Goal: Navigation & Orientation: Find specific page/section

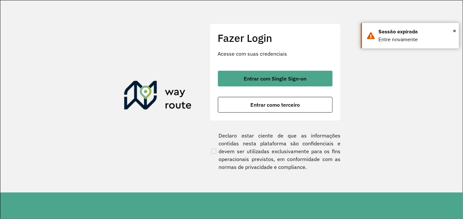
click at [244, 71] on button "Entrar com Single Sign-on" at bounding box center [275, 79] width 115 height 16
click at [455, 31] on span "×" at bounding box center [454, 31] width 3 height 10
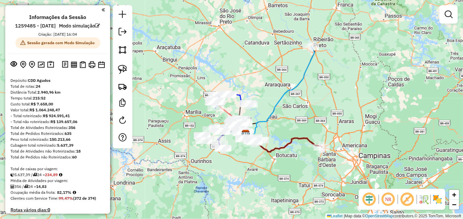
drag, startPoint x: 233, startPoint y: 167, endPoint x: 261, endPoint y: 171, distance: 28.7
click at [261, 171] on div "Janela de atendimento Grade de atendimento Capacidade Transportadoras Veículos …" at bounding box center [231, 109] width 463 height 219
drag, startPoint x: 36, startPoint y: 94, endPoint x: 42, endPoint y: 96, distance: 5.5
click at [42, 89] on div "Total de rotas: 24" at bounding box center [57, 87] width 94 height 6
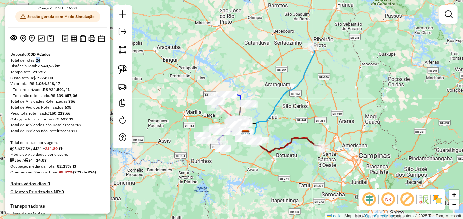
scroll to position [36, 0]
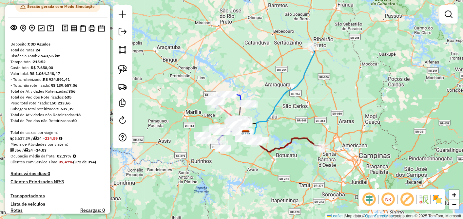
drag, startPoint x: 38, startPoint y: 57, endPoint x: 44, endPoint y: 58, distance: 5.7
click at [44, 53] on div "Total de rotas: 24" at bounding box center [57, 50] width 94 height 6
click at [43, 53] on div "Total de rotas: 24" at bounding box center [57, 50] width 94 height 6
drag, startPoint x: 36, startPoint y: 60, endPoint x: 44, endPoint y: 60, distance: 8.5
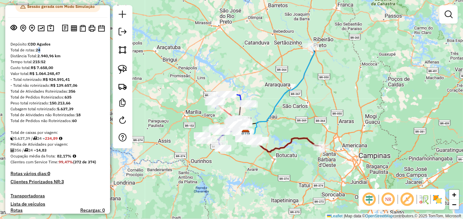
click at [44, 53] on div "Total de rotas: 24" at bounding box center [57, 50] width 94 height 6
drag, startPoint x: 44, startPoint y: 60, endPoint x: 82, endPoint y: 135, distance: 83.2
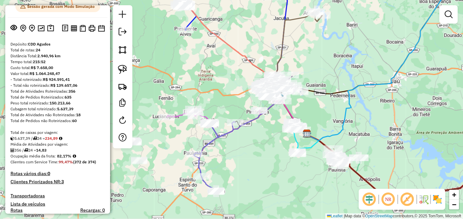
drag, startPoint x: 227, startPoint y: 128, endPoint x: 230, endPoint y: 132, distance: 4.9
click at [227, 129] on div "Janela de atendimento Grade de atendimento Capacidade Transportadoras Veículos …" at bounding box center [231, 109] width 463 height 219
click at [228, 130] on icon at bounding box center [214, 157] width 41 height 70
select select "**********"
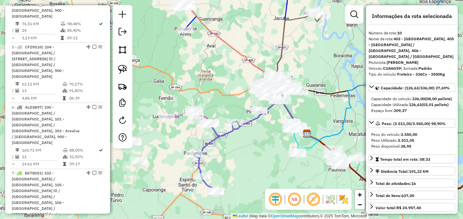
scroll to position [805, 0]
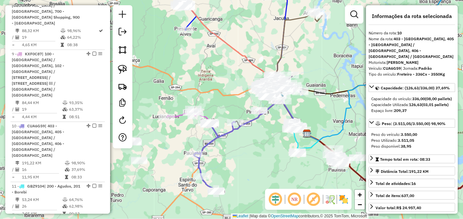
click at [228, 130] on icon at bounding box center [214, 157] width 41 height 70
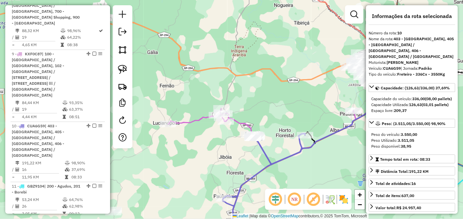
click at [202, 120] on icon at bounding box center [262, 136] width 188 height 56
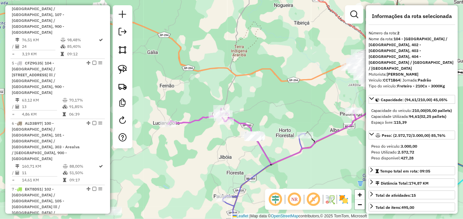
scroll to position [329, 0]
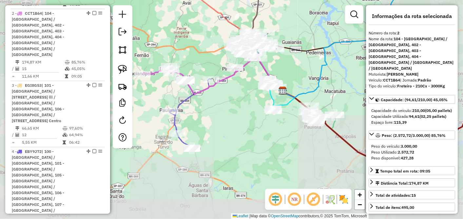
drag, startPoint x: 195, startPoint y: 140, endPoint x: 166, endPoint y: 94, distance: 53.8
click at [166, 94] on div "Janela de atendimento Grade de atendimento Capacidade Transportadoras Veículos …" at bounding box center [231, 109] width 463 height 219
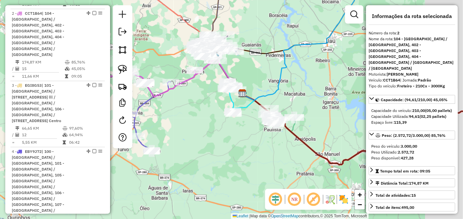
drag, startPoint x: 272, startPoint y: 142, endPoint x: 225, endPoint y: 143, distance: 46.9
click at [224, 146] on div "Janela de atendimento Grade de atendimento Capacidade Transportadoras Veículos …" at bounding box center [231, 109] width 463 height 219
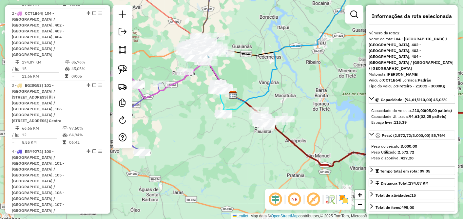
click at [259, 97] on icon at bounding box center [294, 40] width 123 height 124
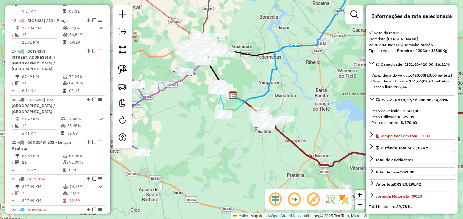
scroll to position [1375, 0]
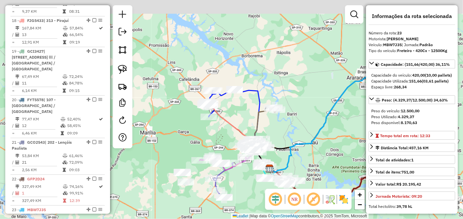
drag, startPoint x: 243, startPoint y: 62, endPoint x: 259, endPoint y: 109, distance: 49.9
click at [302, 114] on div "Janela de atendimento Grade de atendimento Capacidade Transportadoras Veículos …" at bounding box center [231, 109] width 463 height 219
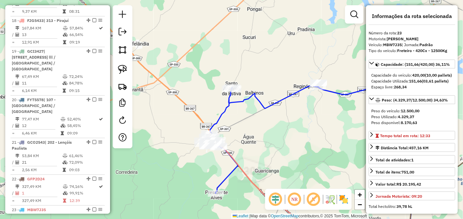
click at [221, 109] on div "Janela de atendimento Grade de atendimento Capacidade Transportadoras Veículos …" at bounding box center [231, 109] width 463 height 219
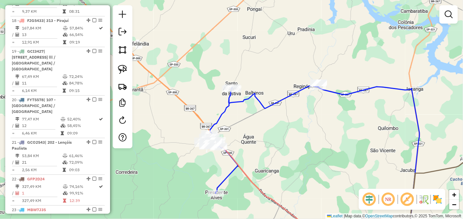
click at [264, 108] on icon at bounding box center [259, 140] width 116 height 108
select select "**********"
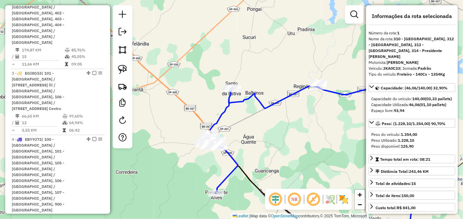
scroll to position [287, 0]
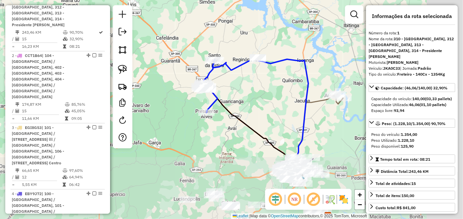
drag, startPoint x: 290, startPoint y: 124, endPoint x: 172, endPoint y: 55, distance: 136.6
click at [173, 56] on div "Janela de atendimento Grade de atendimento Capacidade Transportadoras Veículos …" at bounding box center [231, 109] width 463 height 219
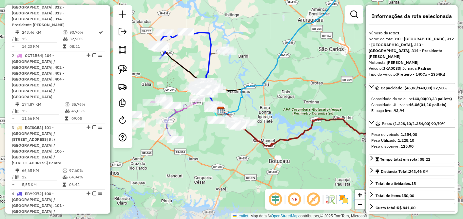
drag, startPoint x: 328, startPoint y: 116, endPoint x: 230, endPoint y: 70, distance: 108.4
click at [230, 70] on div "Janela de atendimento Grade de atendimento Capacidade Transportadoras Veículos …" at bounding box center [231, 109] width 463 height 219
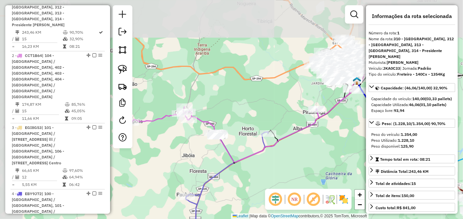
drag, startPoint x: 223, startPoint y: 108, endPoint x: 249, endPoint y: 181, distance: 77.5
click at [249, 181] on div "Janela de atendimento Grade de atendimento Capacidade Transportadoras Veículos …" at bounding box center [231, 109] width 463 height 219
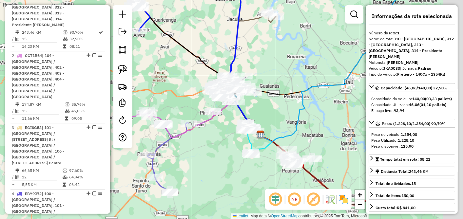
drag, startPoint x: 227, startPoint y: 156, endPoint x: 150, endPoint y: 157, distance: 77.0
click at [150, 157] on div "Janela de atendimento Grade de atendimento Capacidade Transportadoras Veículos …" at bounding box center [231, 109] width 463 height 219
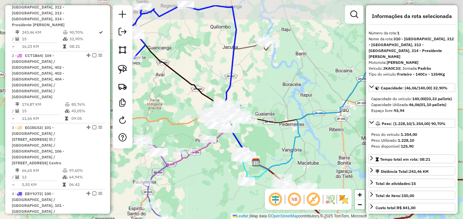
drag, startPoint x: 235, startPoint y: 124, endPoint x: 300, endPoint y: 146, distance: 68.3
click at [300, 146] on div "Janela de atendimento Grade de atendimento Capacidade Transportadoras Veículos …" at bounding box center [231, 109] width 463 height 219
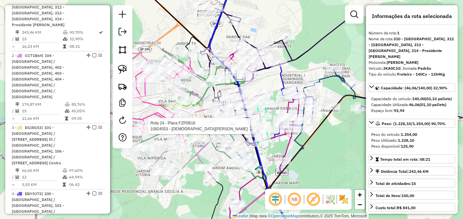
click at [152, 128] on div at bounding box center [145, 124] width 16 height 7
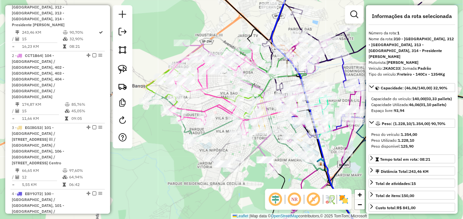
drag, startPoint x: 159, startPoint y: 143, endPoint x: 174, endPoint y: 133, distance: 18.6
click at [174, 133] on div "Janela de atendimento Grade de atendimento Capacidade Transportadoras Veículos …" at bounding box center [231, 109] width 463 height 219
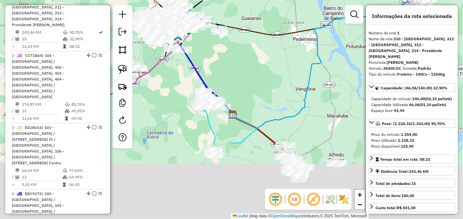
click at [236, 62] on div "Janela de atendimento Grade de atendimento Capacidade Transportadoras Veículos …" at bounding box center [231, 109] width 463 height 219
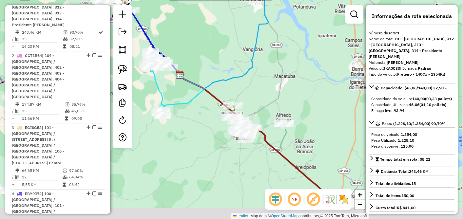
drag, startPoint x: 246, startPoint y: 166, endPoint x: 192, endPoint y: 124, distance: 69.1
click at [192, 124] on div "Rota 20 - Placa FYT5578 10899195 - KELVE DOS SANTOS MEN Janela de atendimento G…" at bounding box center [231, 109] width 463 height 219
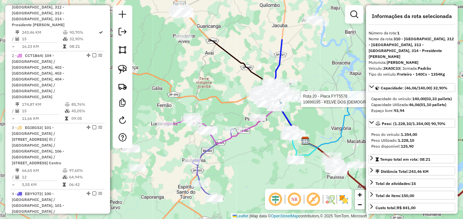
drag, startPoint x: 204, startPoint y: 66, endPoint x: 329, endPoint y: 127, distance: 139.3
click at [329, 127] on div "Rota 20 - Placa FYT5578 10899195 - KELVE DOS SANTOS MEN Janela de atendimento G…" at bounding box center [231, 109] width 463 height 219
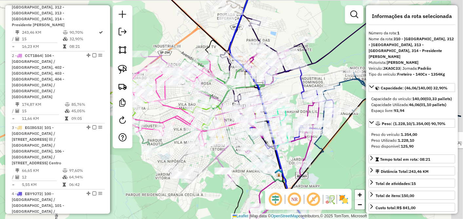
drag, startPoint x: 342, startPoint y: 136, endPoint x: 286, endPoint y: 151, distance: 57.8
click at [287, 151] on div "Rota 20 - Placa FYT5578 10899195 - KELVE DOS SANTOS MEN Janela de atendimento G…" at bounding box center [231, 109] width 463 height 219
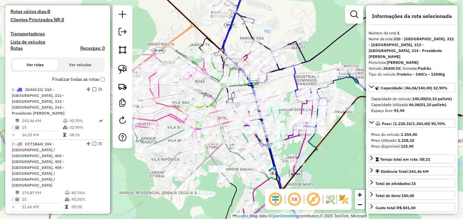
scroll to position [850, 0]
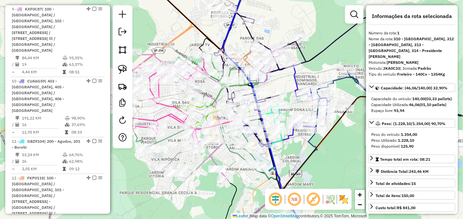
click at [160, 104] on icon at bounding box center [162, 99] width 90 height 90
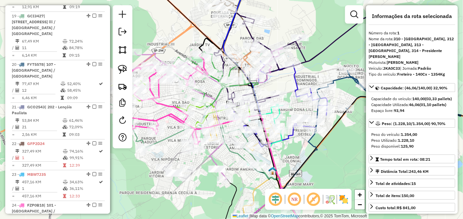
scroll to position [1340, 0]
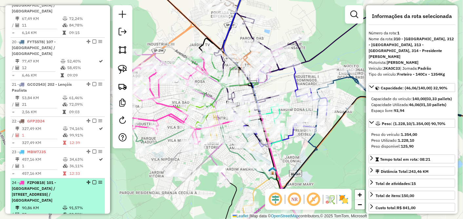
click at [56, 180] on span "| 101 - [GEOGRAPHIC_DATA] / [STREET_ADDRESS] / [GEOGRAPHIC_DATA]" at bounding box center [34, 191] width 44 height 23
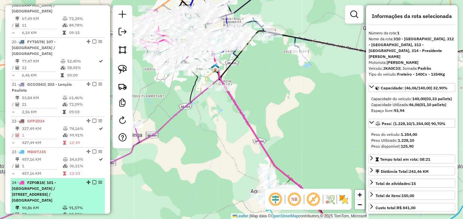
click at [92, 180] on em at bounding box center [94, 182] width 4 height 4
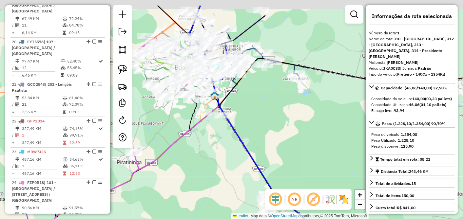
drag, startPoint x: 238, startPoint y: 154, endPoint x: 229, endPoint y: 155, distance: 9.6
click at [243, 188] on div "Janela de atendimento Grade de atendimento Capacidade Transportadoras Veículos …" at bounding box center [231, 109] width 463 height 219
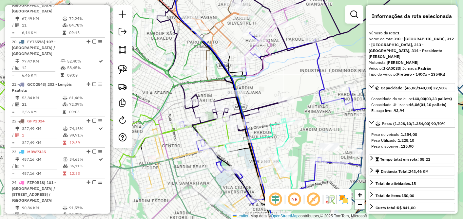
drag, startPoint x: 296, startPoint y: 88, endPoint x: 288, endPoint y: 73, distance: 16.9
click at [288, 73] on div "Janela de atendimento Grade de atendimento Capacidade Transportadoras Veículos …" at bounding box center [231, 109] width 463 height 219
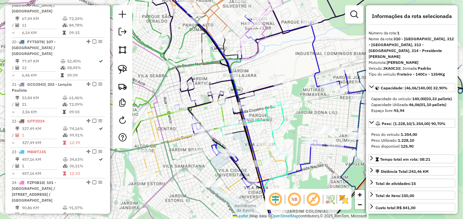
drag, startPoint x: 312, startPoint y: 133, endPoint x: 308, endPoint y: 115, distance: 18.2
click at [308, 115] on div "Janela de atendimento Grade de atendimento Capacidade Transportadoras Veículos …" at bounding box center [231, 109] width 463 height 219
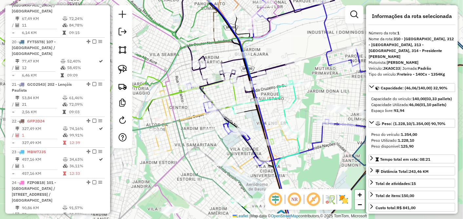
drag, startPoint x: 290, startPoint y: 112, endPoint x: 302, endPoint y: 92, distance: 23.5
click at [302, 92] on div "Janela de atendimento Grade de atendimento Capacidade Transportadoras Veículos …" at bounding box center [231, 109] width 463 height 219
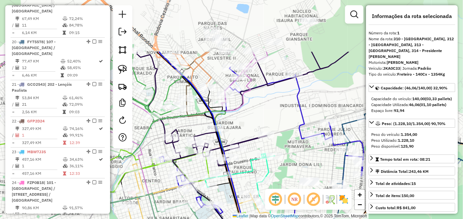
drag, startPoint x: 317, startPoint y: 77, endPoint x: 287, endPoint y: 138, distance: 68.6
click at [287, 138] on div "Janela de atendimento Grade de atendimento Capacidade Transportadoras Veículos …" at bounding box center [231, 109] width 463 height 219
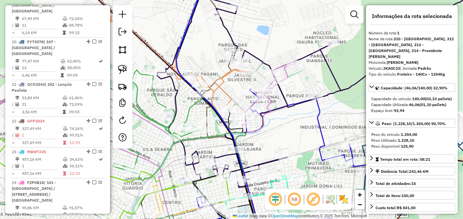
drag, startPoint x: 223, startPoint y: 83, endPoint x: 234, endPoint y: 97, distance: 17.5
click at [234, 97] on icon at bounding box center [220, 88] width 55 height 39
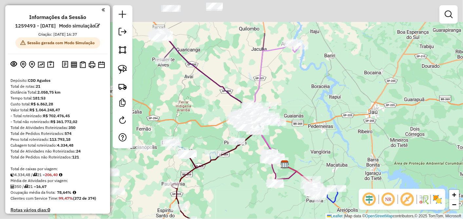
drag, startPoint x: 255, startPoint y: 82, endPoint x: 290, endPoint y: 138, distance: 66.3
click at [313, 146] on div "Janela de atendimento Grade de atendimento Capacidade Transportadoras Veículos …" at bounding box center [231, 109] width 463 height 219
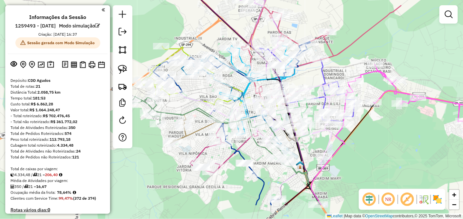
drag, startPoint x: 223, startPoint y: 134, endPoint x: 203, endPoint y: 98, distance: 40.6
click at [203, 98] on icon at bounding box center [249, 123] width 170 height 154
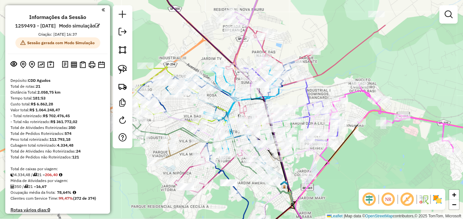
drag, startPoint x: 427, startPoint y: 82, endPoint x: 443, endPoint y: 66, distance: 22.0
click at [443, 66] on div "Janela de atendimento Grade de atendimento Capacidade Transportadoras Veículos …" at bounding box center [231, 109] width 463 height 219
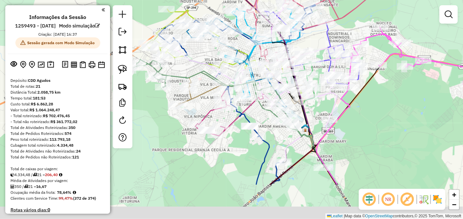
drag, startPoint x: 386, startPoint y: 157, endPoint x: 405, endPoint y: 104, distance: 56.5
click at [405, 104] on div "Janela de atendimento Grade de atendimento Capacidade Transportadoras Veículos …" at bounding box center [231, 109] width 463 height 219
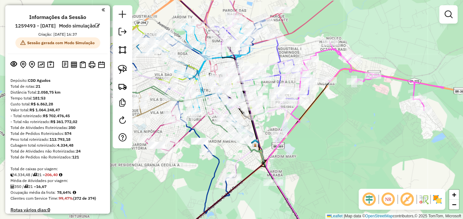
drag, startPoint x: 351, startPoint y: 130, endPoint x: 298, endPoint y: 151, distance: 56.7
click at [299, 152] on div "Janela de atendimento Grade de atendimento Capacidade Transportadoras Veículos …" at bounding box center [231, 109] width 463 height 219
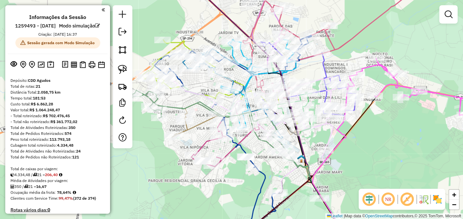
drag, startPoint x: 328, startPoint y: 145, endPoint x: 354, endPoint y: 158, distance: 29.2
click at [354, 158] on div "Janela de atendimento Grade de atendimento Capacidade Transportadoras Veículos …" at bounding box center [231, 109] width 463 height 219
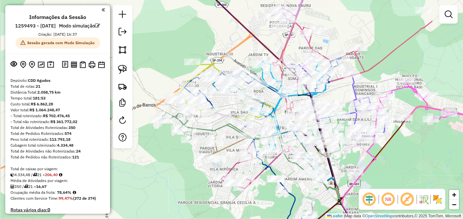
drag, startPoint x: 202, startPoint y: 102, endPoint x: 227, endPoint y: 120, distance: 30.7
click at [227, 121] on icon at bounding box center [281, 138] width 170 height 154
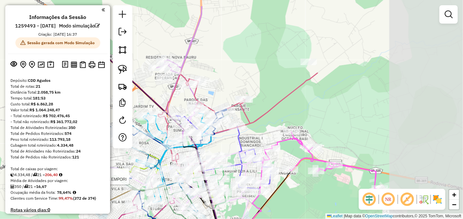
drag, startPoint x: 432, startPoint y: 83, endPoint x: 297, endPoint y: 111, distance: 137.2
click at [298, 111] on div "Rota 9 - Placa KXF0C87 10822664 - M.P. DA CUNHA EMPORI Janela de atendimento Gr…" at bounding box center [231, 109] width 463 height 219
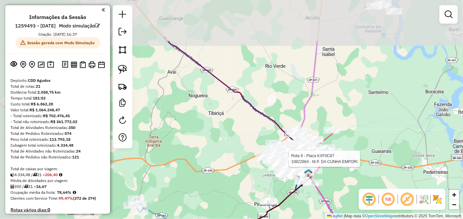
drag, startPoint x: 178, startPoint y: 69, endPoint x: 240, endPoint y: 128, distance: 85.5
click at [244, 131] on div "Rota 9 - Placa KXF0C87 10822664 - M.P. DA CUNHA EMPORI Janela de atendimento Gr…" at bounding box center [231, 109] width 463 height 219
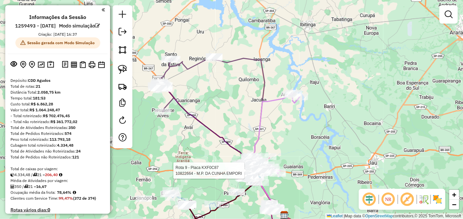
drag, startPoint x: 319, startPoint y: 104, endPoint x: 302, endPoint y: 130, distance: 31.7
click at [302, 130] on div "Rota 9 - Placa KXF0C87 10822664 - M.P. DA CUNHA EMPORI Janela de atendimento Gr…" at bounding box center [231, 109] width 463 height 219
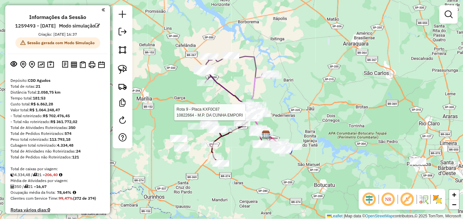
drag, startPoint x: 245, startPoint y: 182, endPoint x: 246, endPoint y: 159, distance: 23.6
click at [251, 159] on div "Rota 9 - Placa KXF0C87 10822664 - M.P. DA CUNHA EMPORI Janela de atendimento Gr…" at bounding box center [231, 109] width 463 height 219
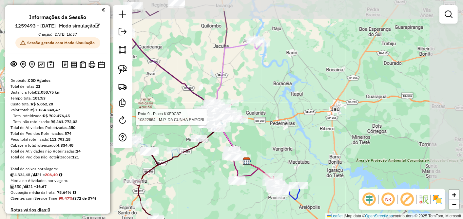
drag, startPoint x: 288, startPoint y: 158, endPoint x: 197, endPoint y: 186, distance: 95.5
click at [197, 186] on div "Rota 9 - Placa KXF0C87 10822664 - M.P. DA CUNHA EMPORI Janela de atendimento Gr…" at bounding box center [231, 109] width 463 height 219
